Goal: Task Accomplishment & Management: Manage account settings

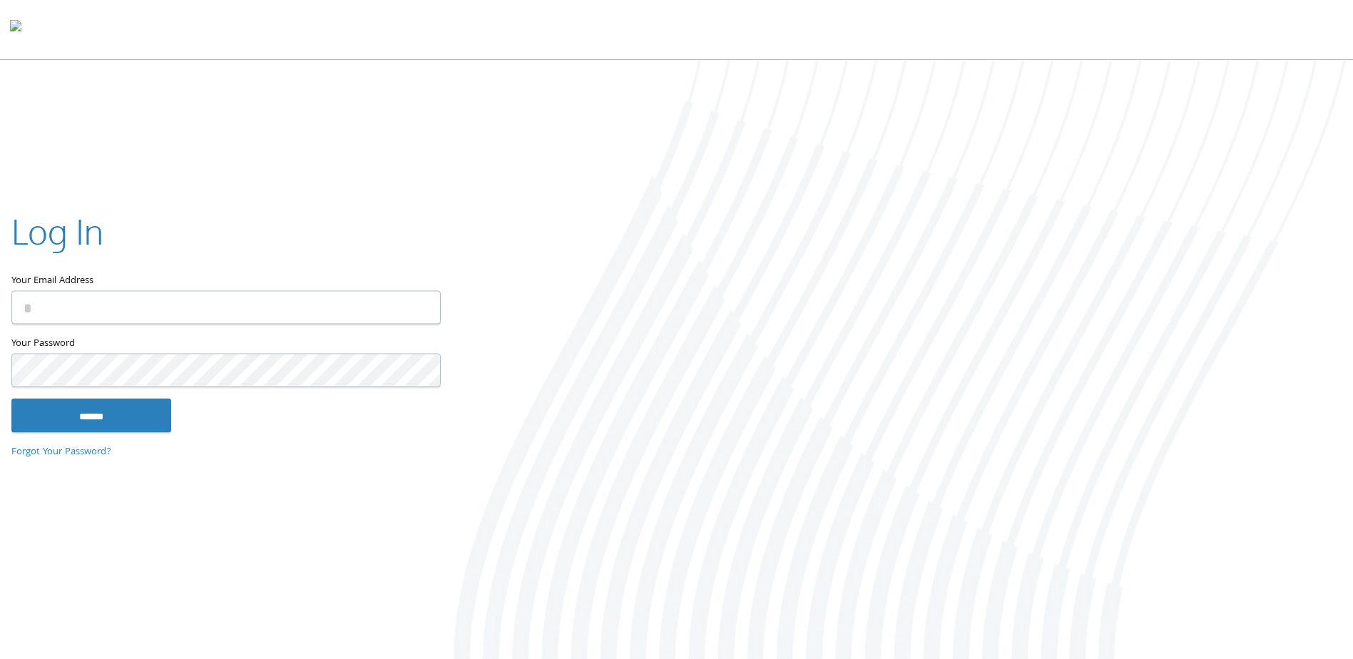
click at [140, 303] on input "Your Email Address" at bounding box center [225, 308] width 429 height 34
type input "**********"
click at [93, 445] on link "Forgot Your Password?" at bounding box center [61, 453] width 100 height 16
click at [121, 418] on input "******" at bounding box center [91, 416] width 160 height 34
